Goal: Task Accomplishment & Management: Use online tool/utility

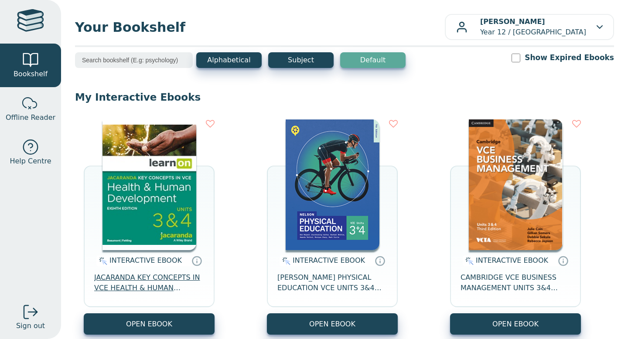
click at [146, 281] on span "JACARANDA KEY CONCEPTS IN VCE HEALTH & HUMAN DEVELOPMENT UNITS 3&4 LEARNON EBOO…" at bounding box center [149, 283] width 110 height 21
click at [150, 284] on span "JACARANDA KEY CONCEPTS IN VCE HEALTH & HUMAN DEVELOPMENT UNITS 3&4 LEARNON EBOO…" at bounding box center [149, 283] width 110 height 21
